Goal: Task Accomplishment & Management: Complete application form

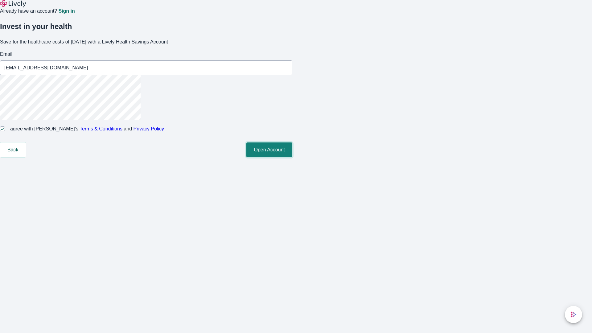
click at [292, 157] on button "Open Account" at bounding box center [269, 149] width 46 height 15
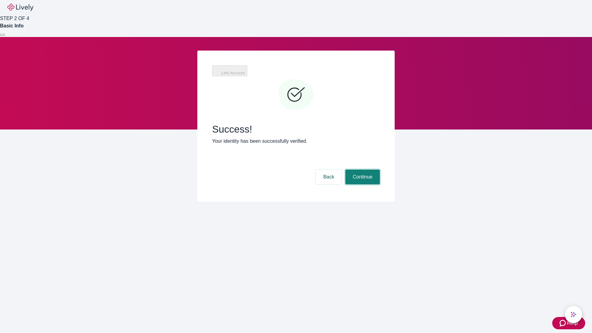
click at [362, 170] on button "Continue" at bounding box center [362, 177] width 35 height 15
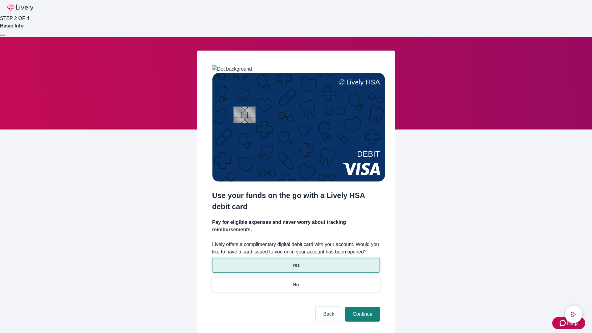
click at [296, 262] on p "Yes" at bounding box center [295, 265] width 7 height 6
click at [362, 307] on button "Continue" at bounding box center [362, 314] width 35 height 15
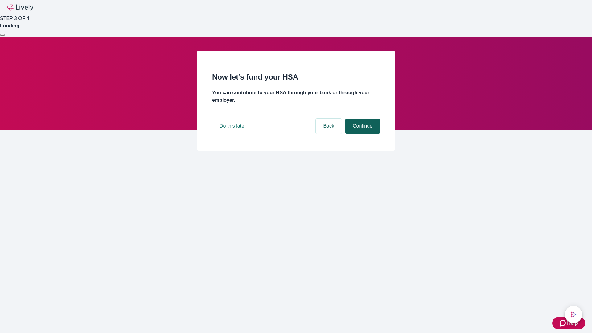
click at [362, 133] on button "Continue" at bounding box center [362, 126] width 35 height 15
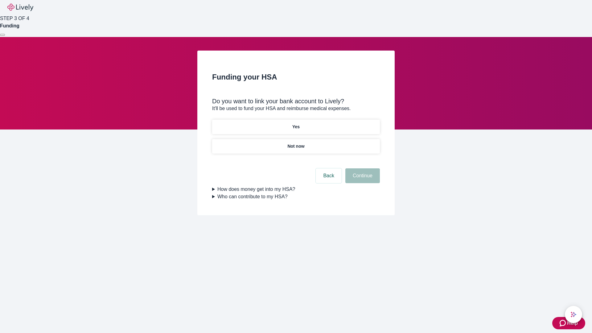
click at [296, 143] on p "Not now" at bounding box center [295, 146] width 17 height 6
click at [362, 179] on button "Continue" at bounding box center [362, 175] width 35 height 15
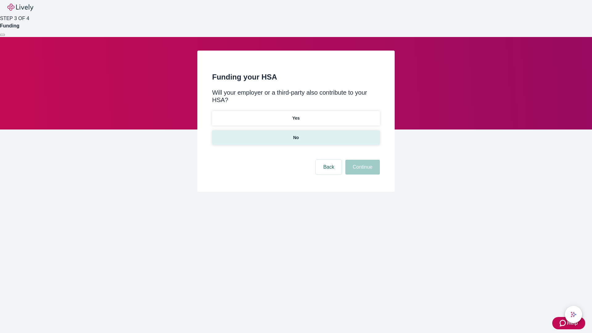
click at [296, 134] on p "No" at bounding box center [296, 137] width 6 height 6
click at [362, 160] on button "Continue" at bounding box center [362, 167] width 35 height 15
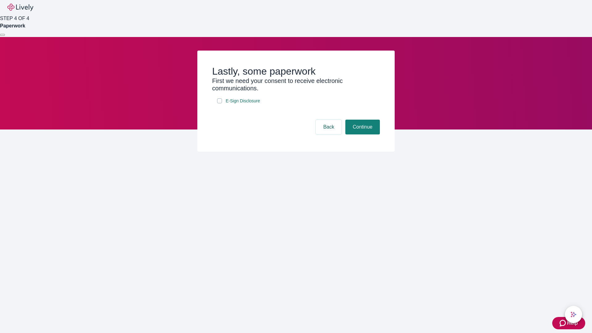
click at [219, 103] on input "E-Sign Disclosure" at bounding box center [219, 100] width 5 height 5
checkbox input "true"
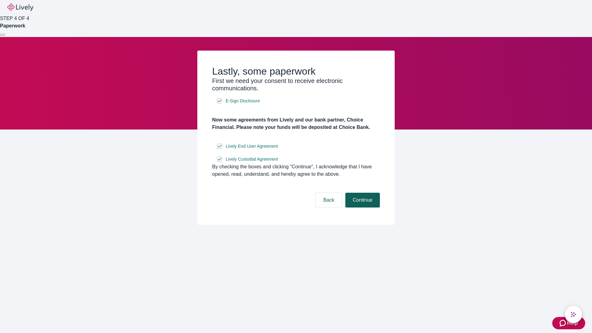
click at [362, 207] on button "Continue" at bounding box center [362, 200] width 35 height 15
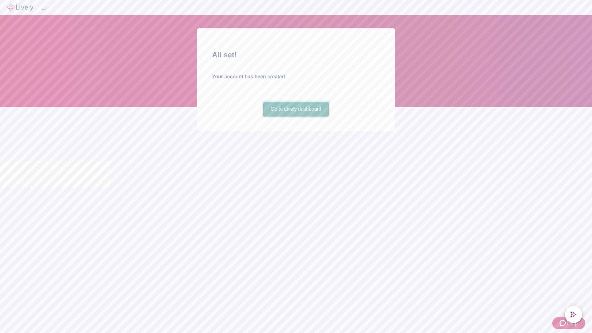
click at [296, 117] on link "Go to Lively dashboard" at bounding box center [296, 109] width 66 height 15
